Goal: Information Seeking & Learning: Compare options

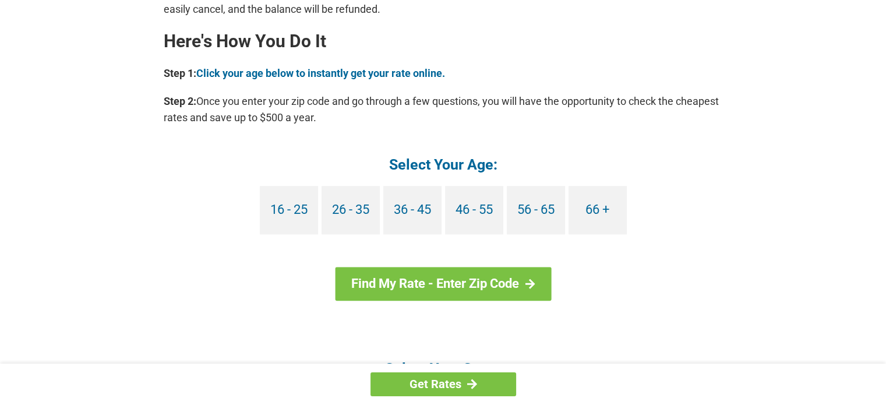
scroll to position [1049, 0]
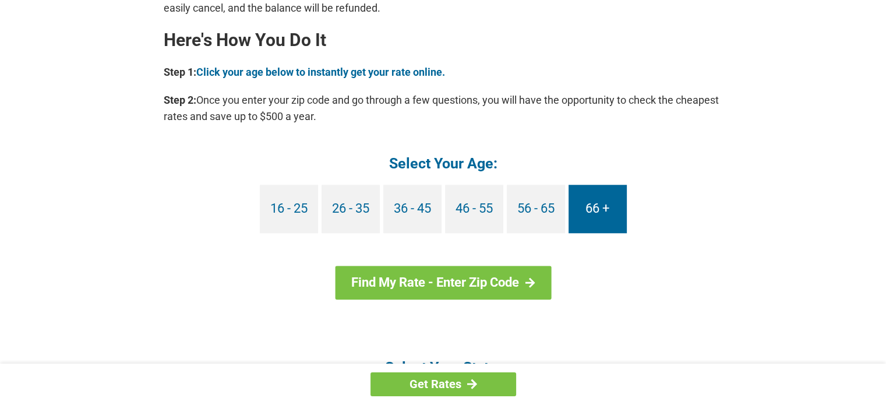
click at [594, 207] on link "66 +" at bounding box center [598, 209] width 58 height 48
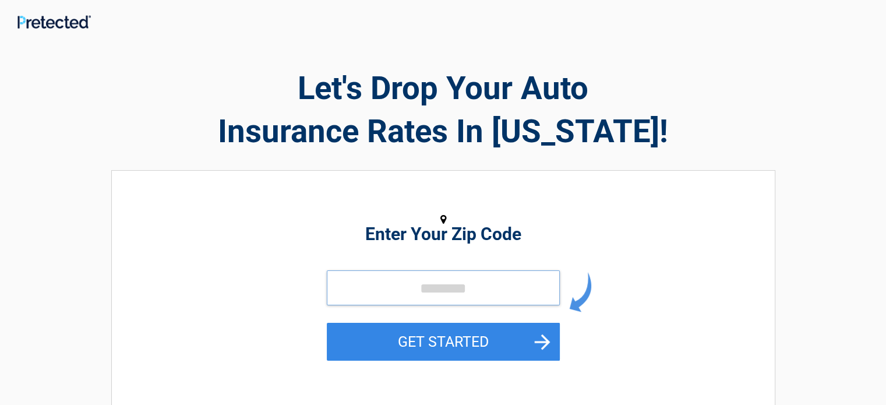
click at [439, 288] on input "tel" at bounding box center [443, 287] width 233 height 35
type input "*****"
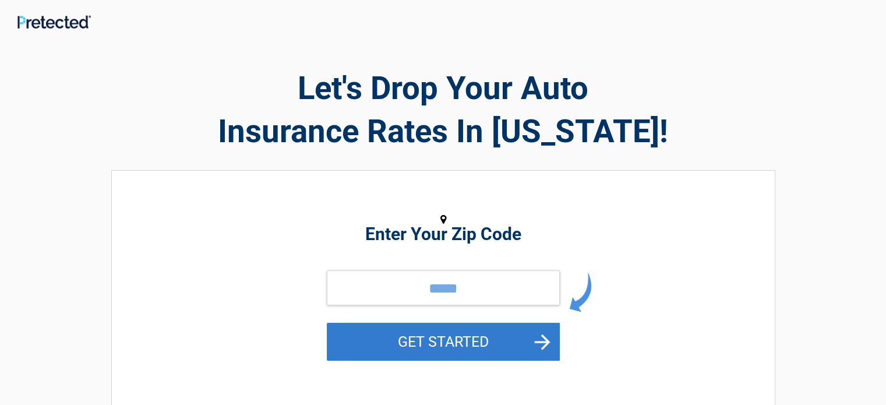
click at [435, 338] on button "GET STARTED" at bounding box center [443, 342] width 233 height 38
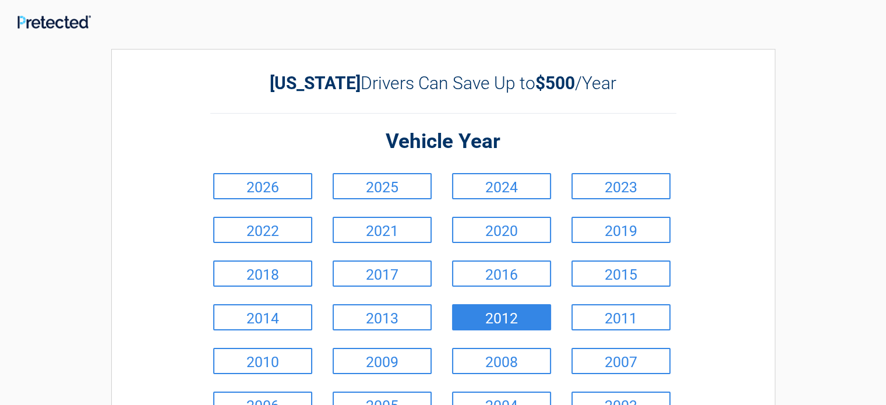
click at [494, 312] on link "2012" at bounding box center [501, 317] width 99 height 26
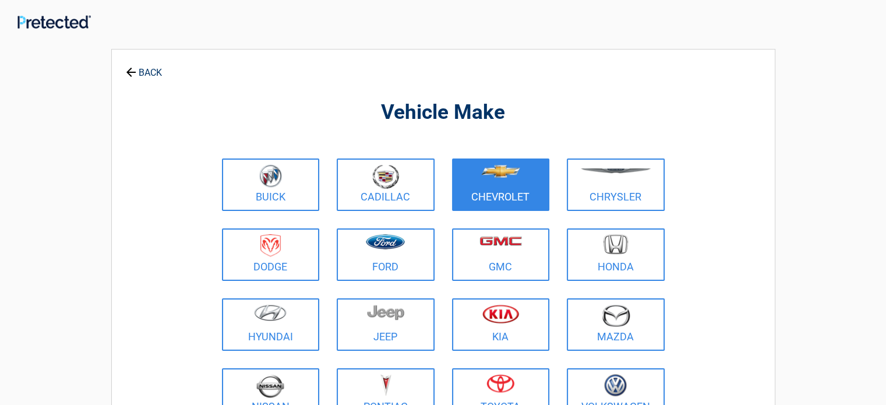
click at [504, 181] on figure at bounding box center [501, 177] width 84 height 26
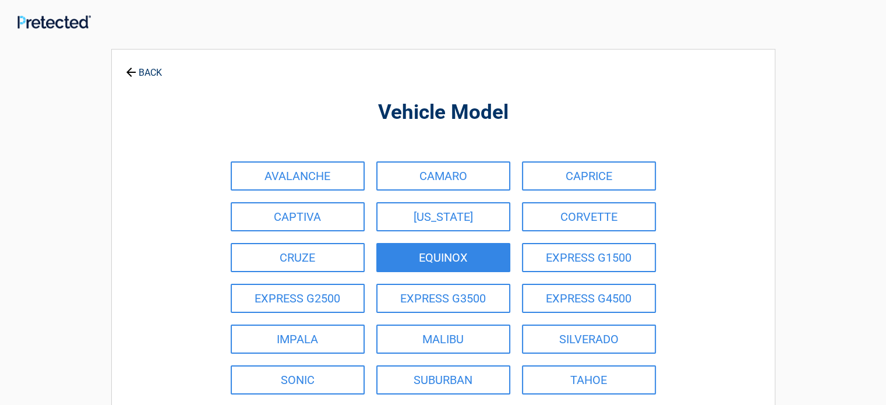
click at [433, 253] on link "EQUINOX" at bounding box center [443, 257] width 134 height 29
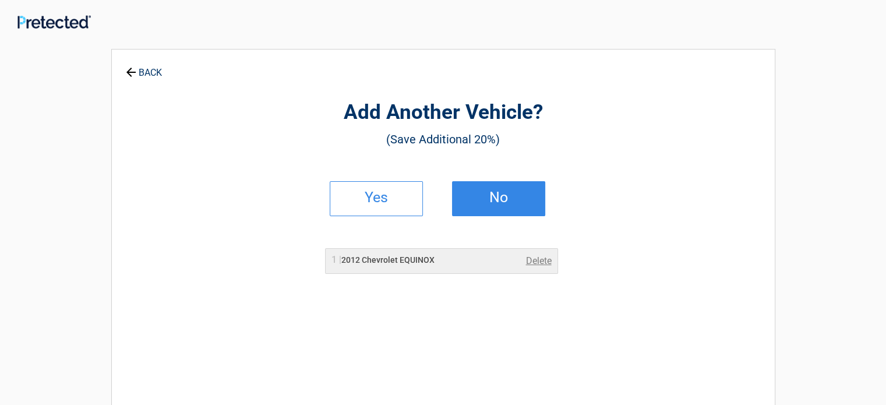
click at [508, 195] on h2 "No" at bounding box center [498, 197] width 69 height 8
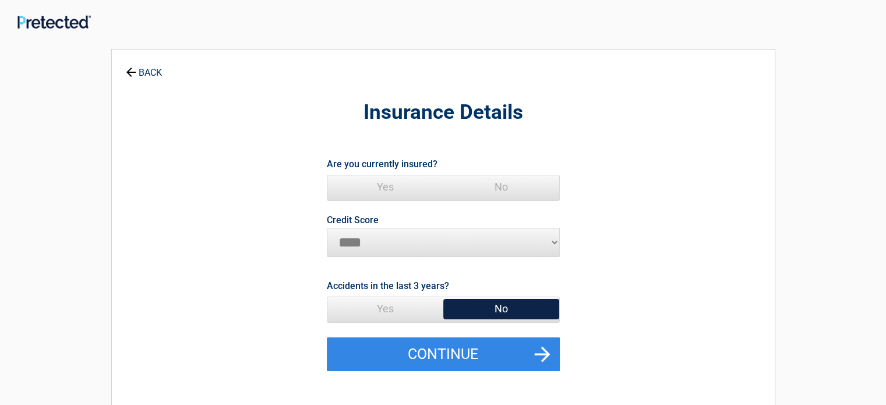
click at [382, 183] on span "Yes" at bounding box center [385, 186] width 116 height 23
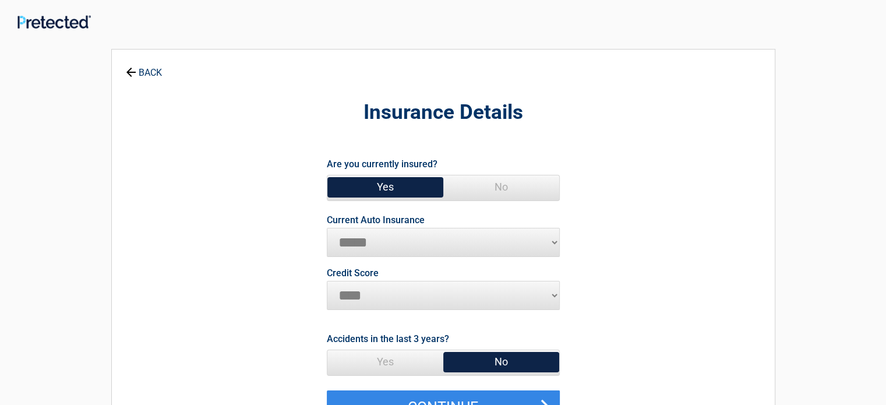
click at [396, 238] on select "**********" at bounding box center [443, 242] width 233 height 29
